Goal: Task Accomplishment & Management: Use online tool/utility

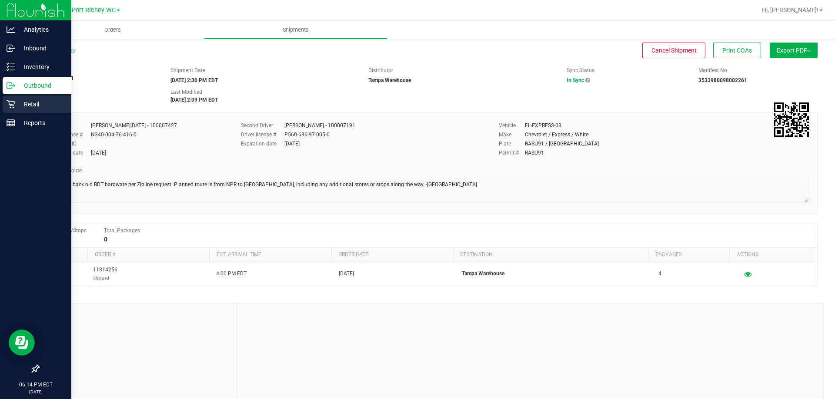
click at [18, 104] on p "Retail" at bounding box center [41, 104] width 52 height 10
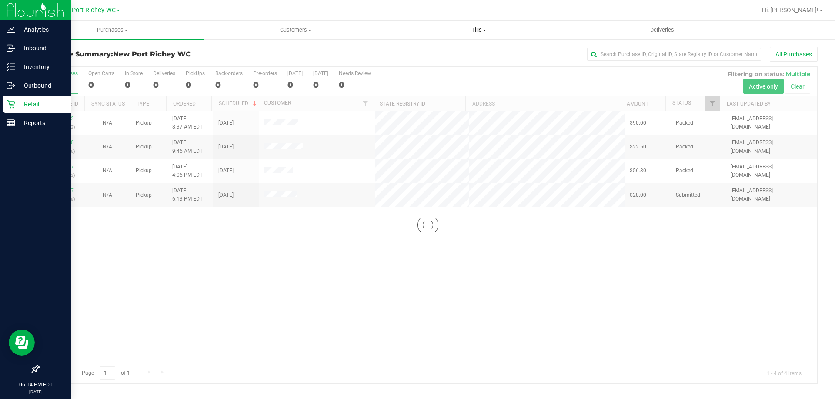
click at [475, 32] on span "Tills" at bounding box center [478, 30] width 182 height 8
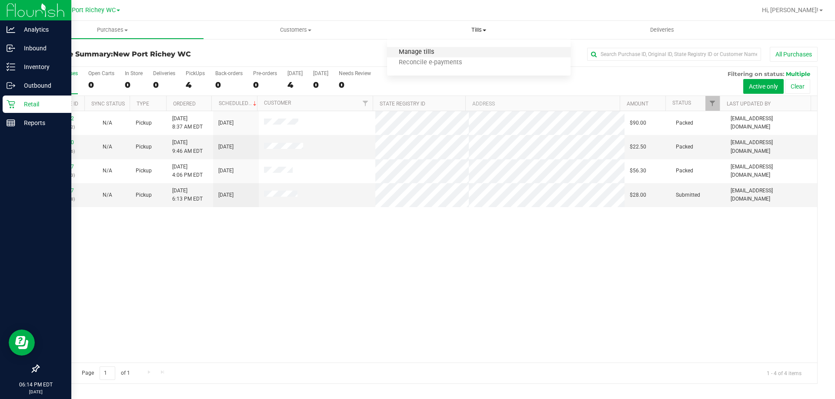
click at [433, 53] on span "Manage tills" at bounding box center [416, 52] width 59 height 7
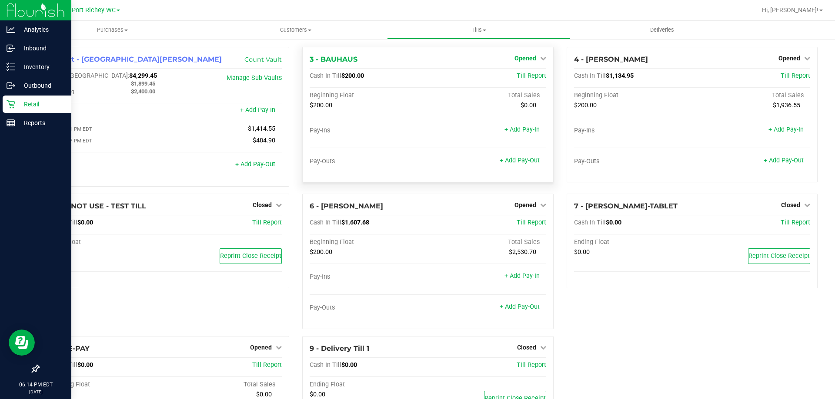
drag, startPoint x: 530, startPoint y: 57, endPoint x: 516, endPoint y: 61, distance: 15.1
click at [516, 61] on span "Opened" at bounding box center [525, 58] width 22 height 7
drag, startPoint x: 536, startPoint y: 77, endPoint x: 520, endPoint y: 78, distance: 16.1
click at [520, 78] on link "Close Till" at bounding box center [525, 76] width 23 height 7
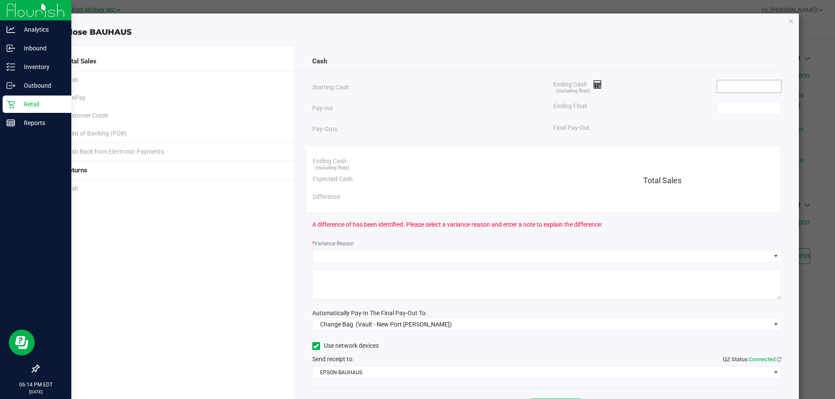
click at [745, 91] on input at bounding box center [749, 86] width 64 height 12
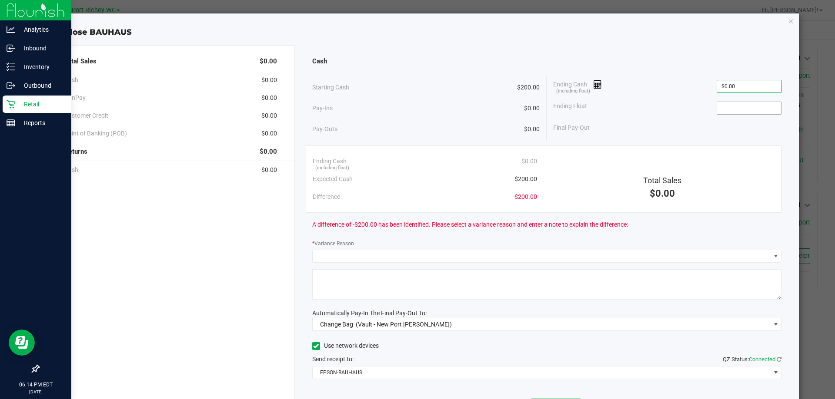
click at [729, 113] on input at bounding box center [749, 108] width 64 height 12
click at [737, 84] on input "0" at bounding box center [749, 86] width 64 height 12
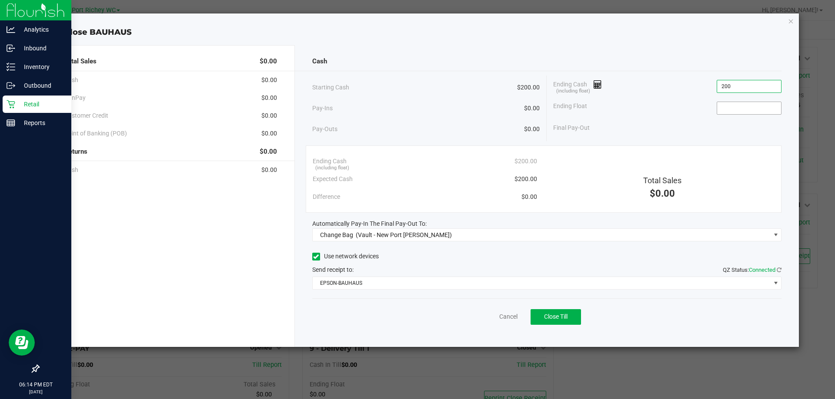
type input "$200.00"
click at [736, 111] on input at bounding box center [749, 108] width 64 height 12
type input "$200.00"
drag, startPoint x: 698, startPoint y: 88, endPoint x: 689, endPoint y: 87, distance: 8.3
click at [695, 87] on div "Ending Cash (including float) $200.00" at bounding box center [667, 87] width 228 height 22
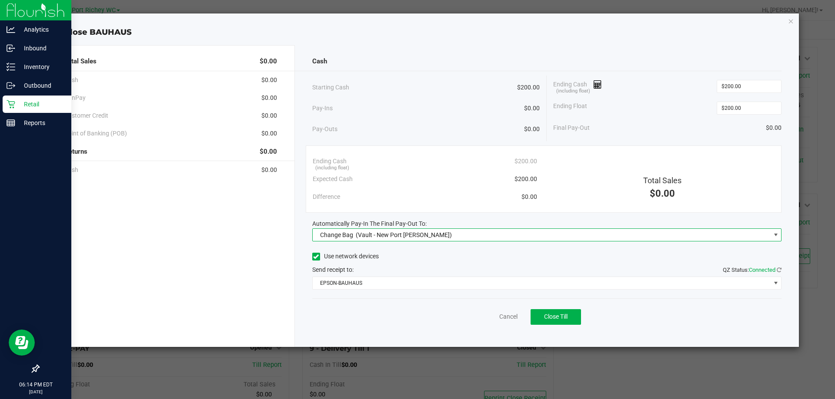
click at [484, 238] on span "Change Bag (Vault - [GEOGRAPHIC_DATA][PERSON_NAME])" at bounding box center [542, 235] width 458 height 12
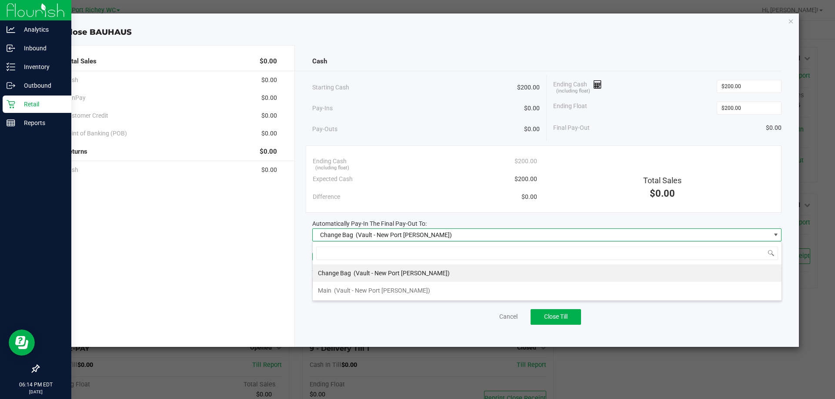
scroll to position [13, 469]
click at [371, 283] on div "Main (Vault - [GEOGRAPHIC_DATA][PERSON_NAME])" at bounding box center [374, 291] width 112 height 16
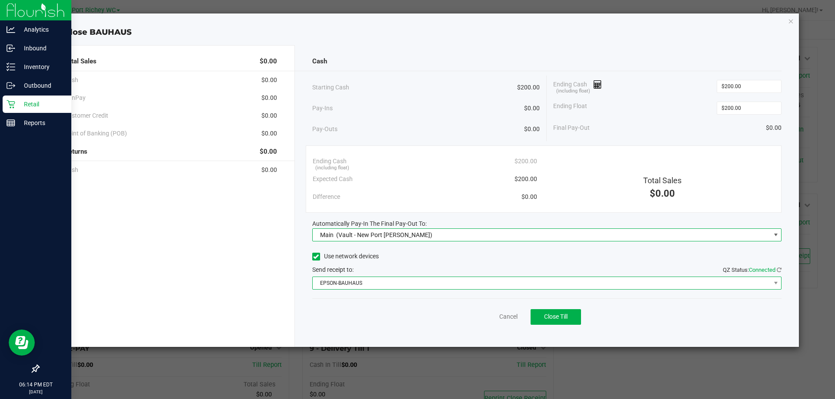
click at [373, 282] on span "EPSON-BAUHAUS" at bounding box center [542, 283] width 458 height 12
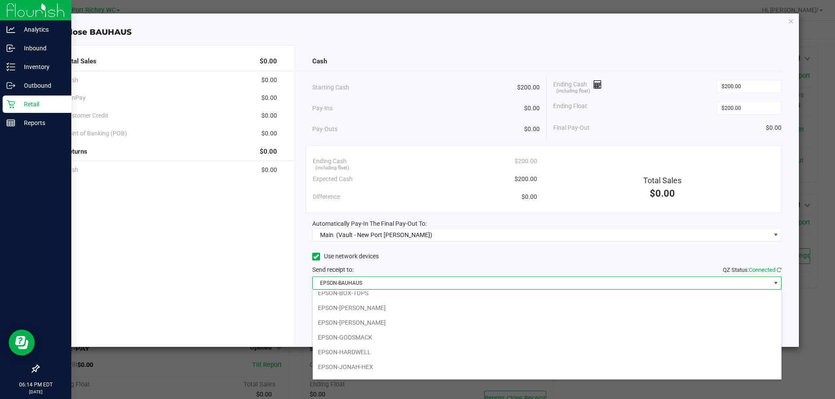
scroll to position [31, 0]
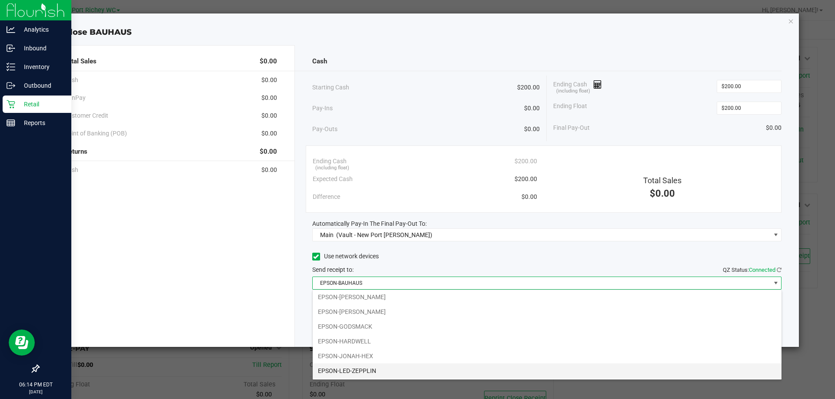
click at [383, 366] on li "EPSON-LED-ZEPPLIN" at bounding box center [547, 371] width 469 height 15
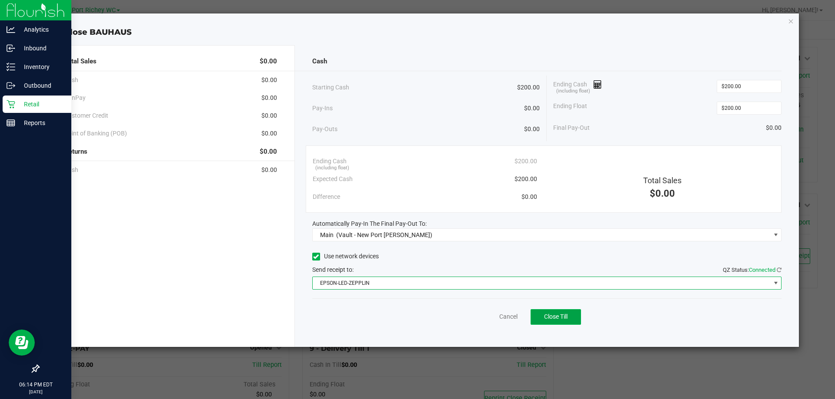
click at [574, 314] on button "Close Till" at bounding box center [555, 318] width 50 height 16
